Goal: Transaction & Acquisition: Purchase product/service

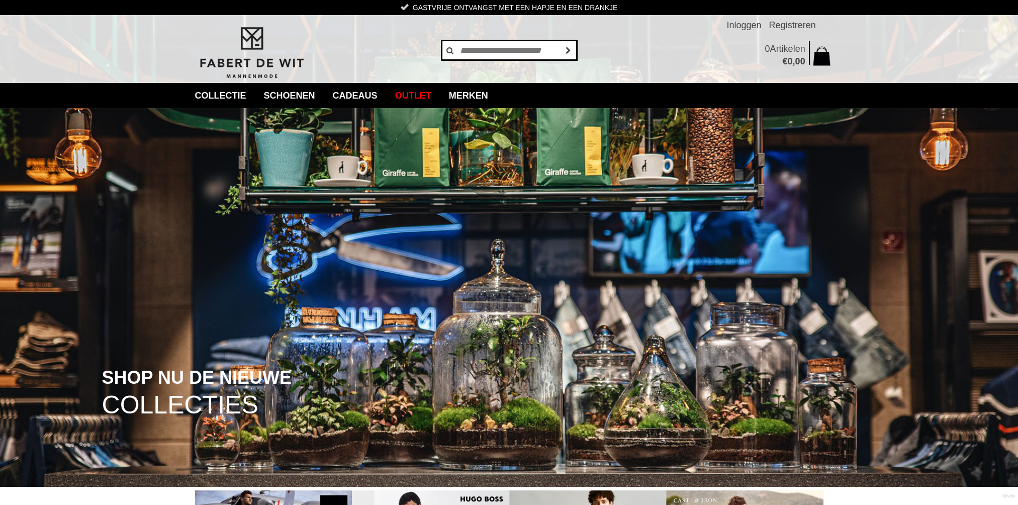
click at [470, 45] on input "text" at bounding box center [509, 50] width 136 height 20
click at [496, 97] on link "Merken" at bounding box center [468, 95] width 54 height 25
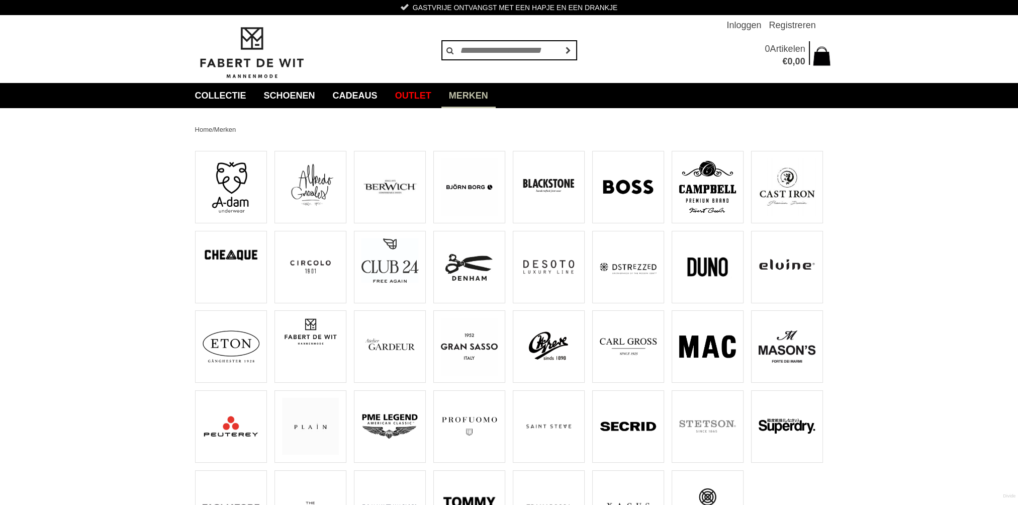
click at [802, 193] on img at bounding box center [787, 186] width 57 height 57
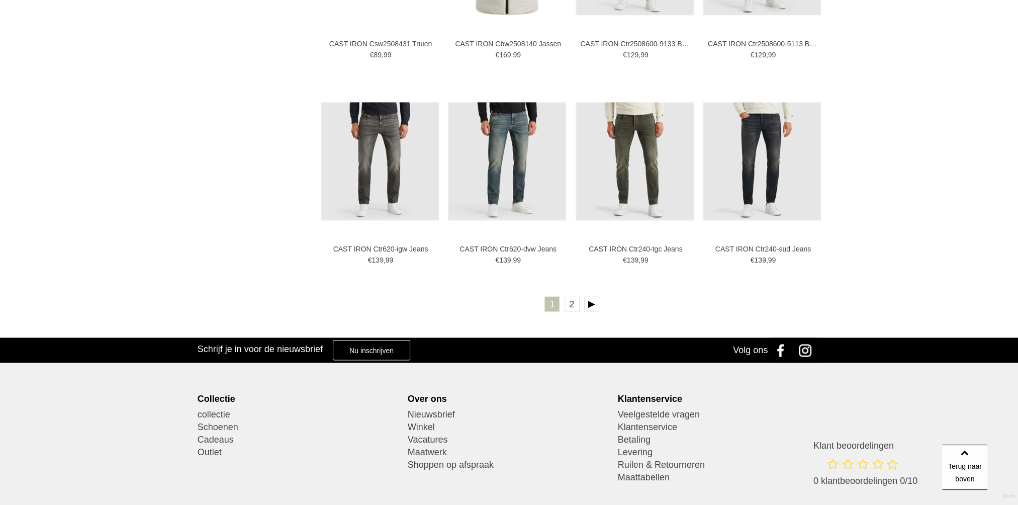
scroll to position [1961, 0]
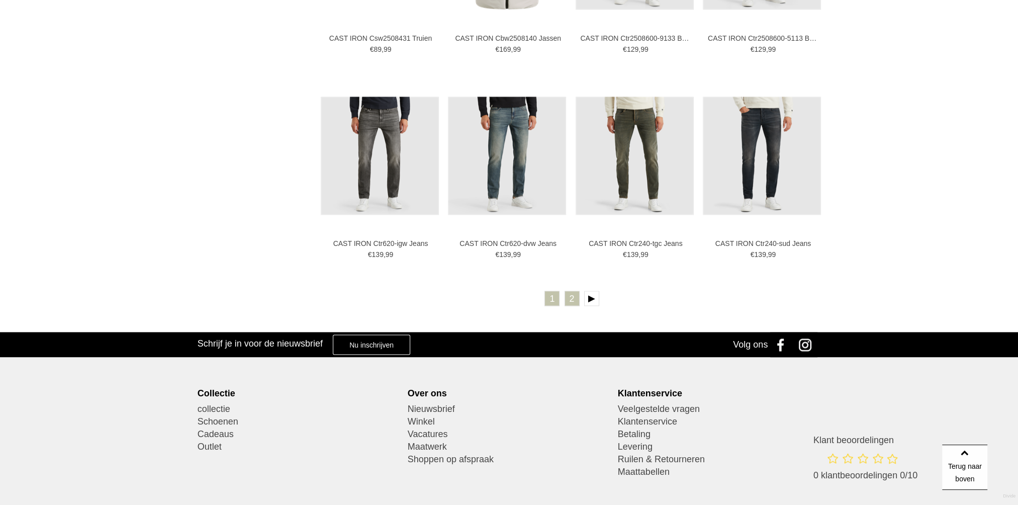
click at [574, 301] on link "2" at bounding box center [572, 298] width 15 height 15
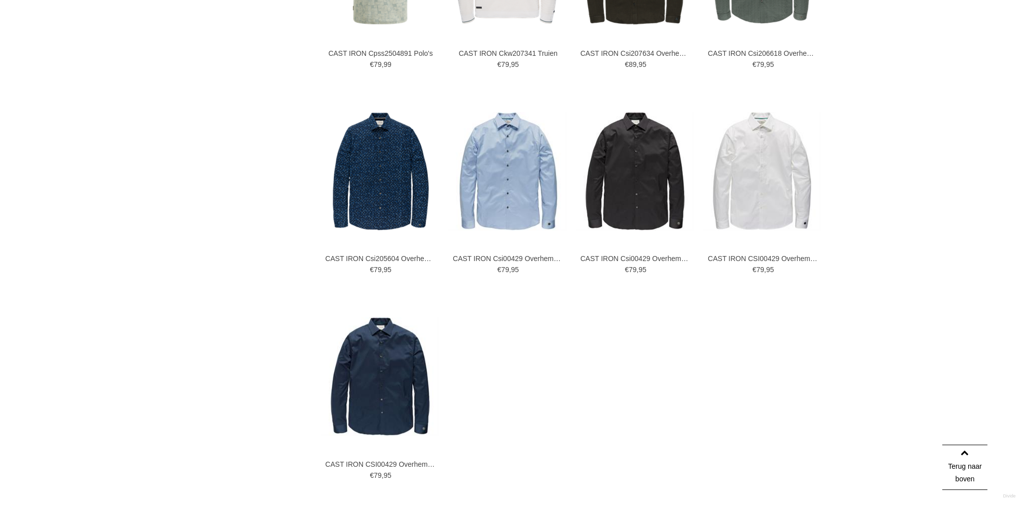
scroll to position [704, 0]
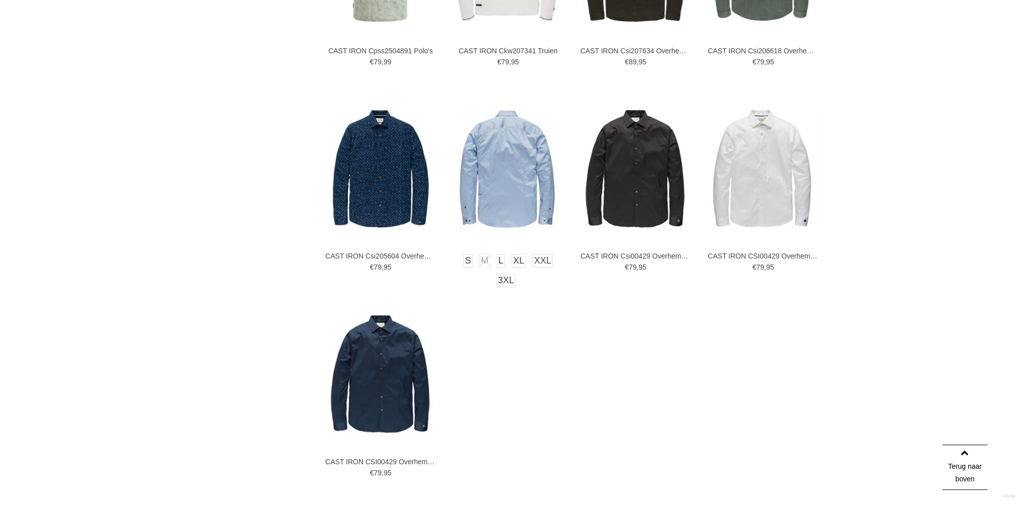
click at [514, 190] on img at bounding box center [507, 169] width 118 height 118
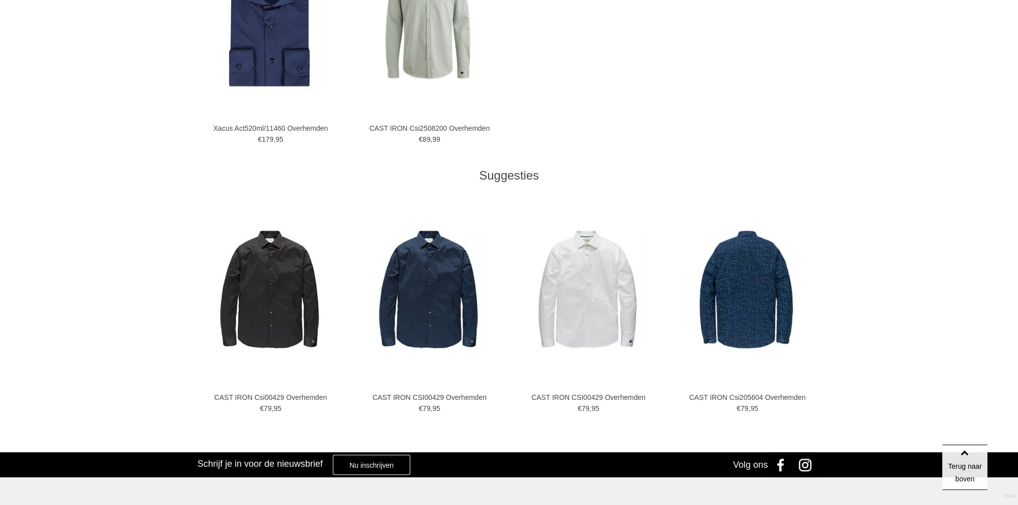
scroll to position [704, 0]
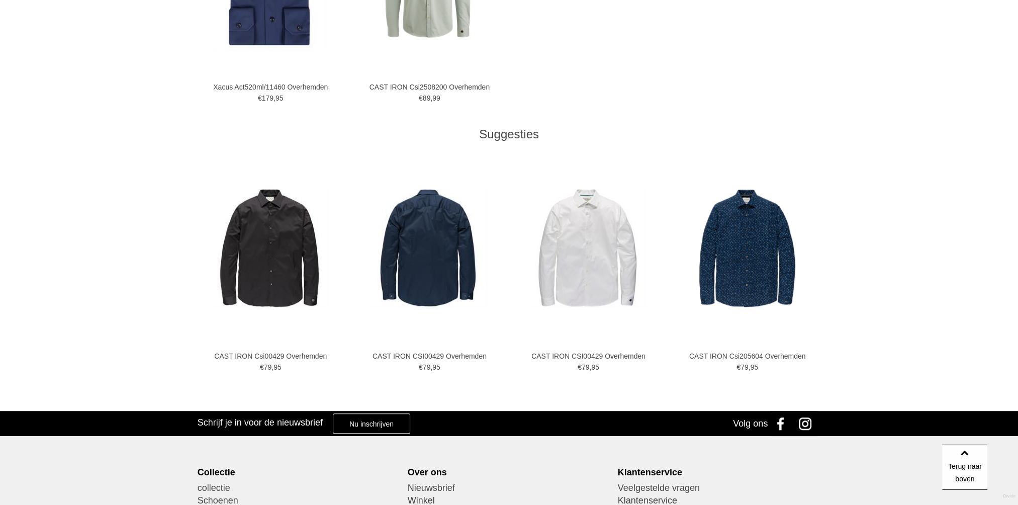
click at [426, 255] on img at bounding box center [428, 248] width 118 height 118
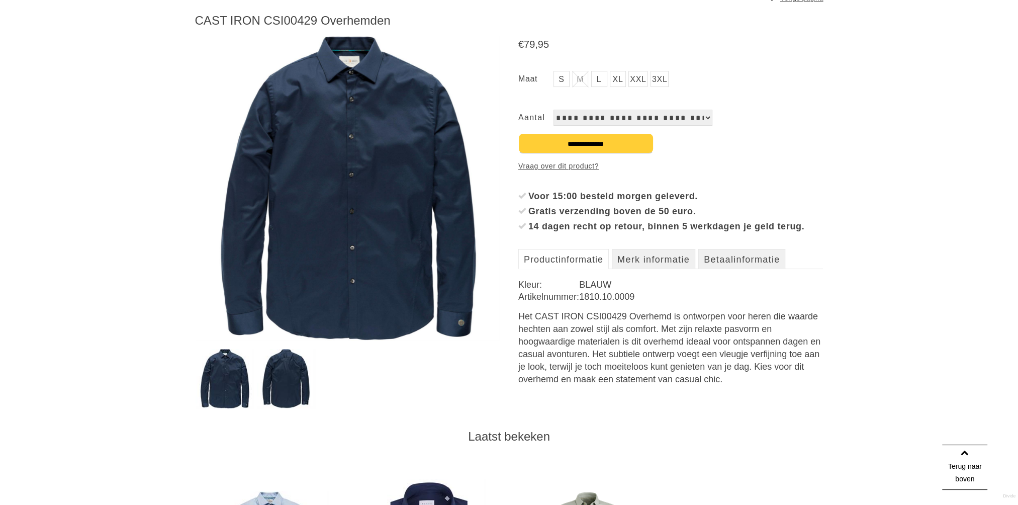
scroll to position [101, 0]
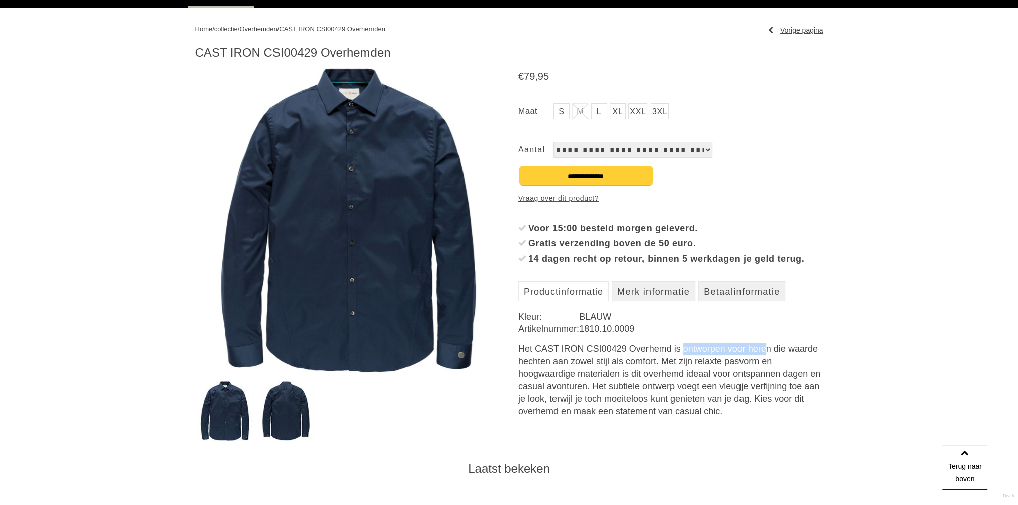
drag, startPoint x: 536, startPoint y: 363, endPoint x: 628, endPoint y: 364, distance: 92.0
click at [628, 364] on div "Het CAST IRON CSI00429 Overhemd is ontworpen voor heren die waarde hechten aan …" at bounding box center [670, 379] width 305 height 75
drag, startPoint x: 628, startPoint y: 364, endPoint x: 579, endPoint y: 368, distance: 48.9
